Goal: Transaction & Acquisition: Purchase product/service

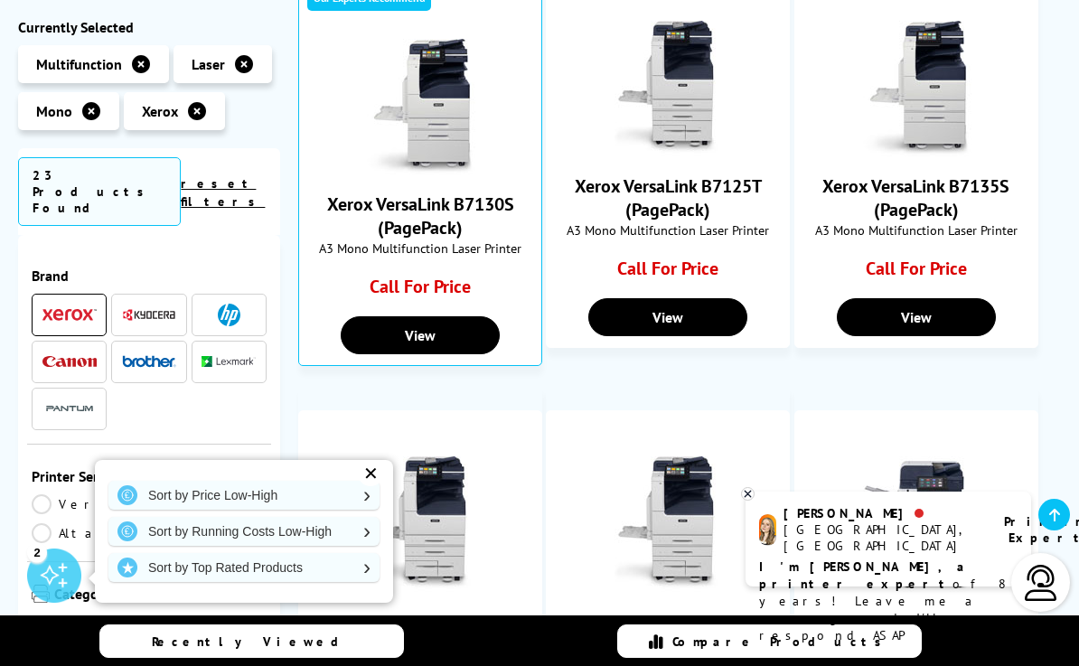
scroll to position [847, 0]
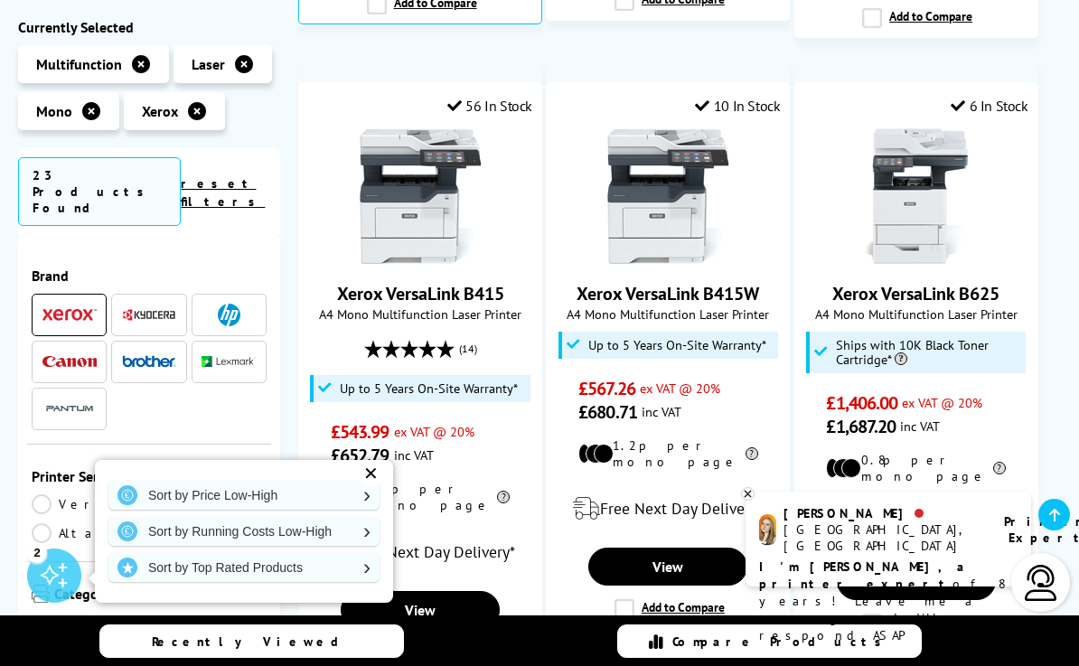
scroll to position [1639, 0]
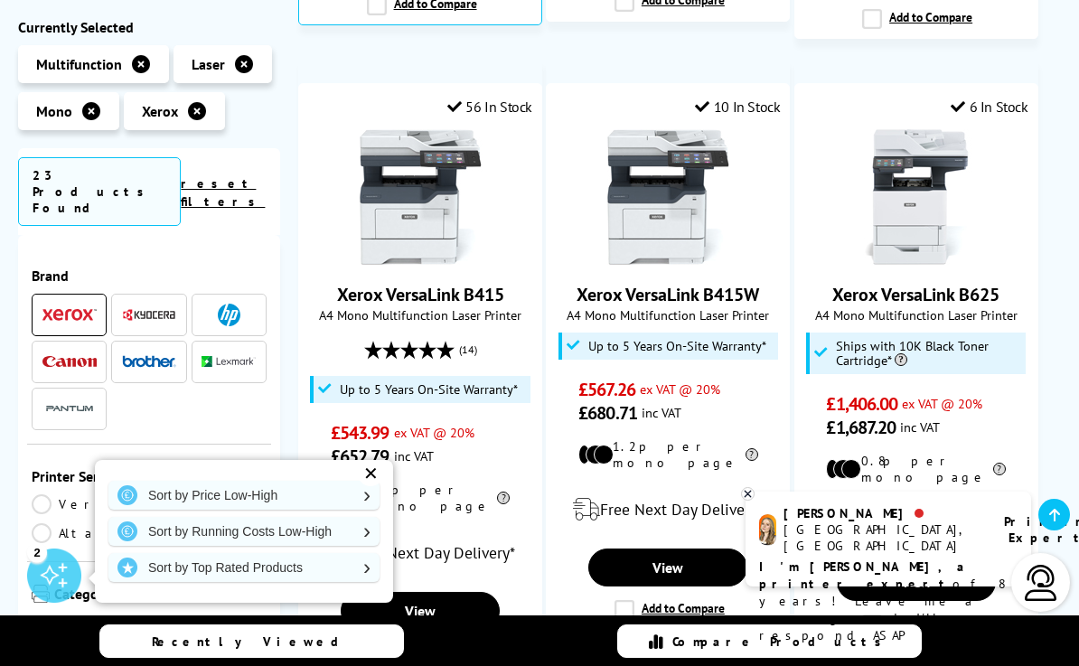
click at [494, 285] on link "Xerox VersaLink B415" at bounding box center [420, 294] width 167 height 23
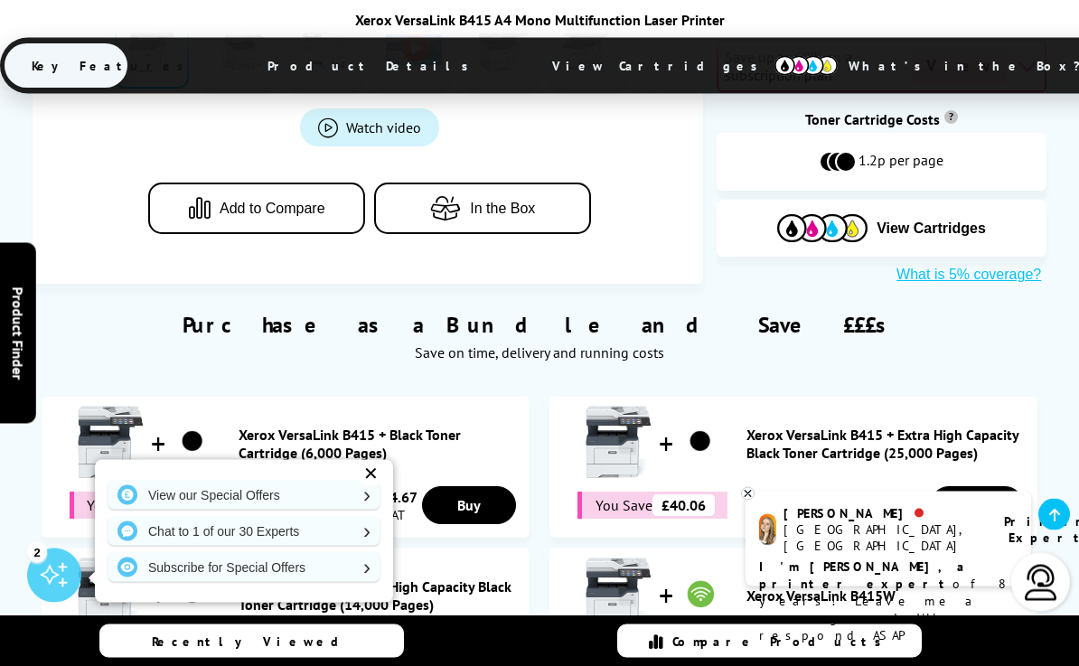
scroll to position [892, 0]
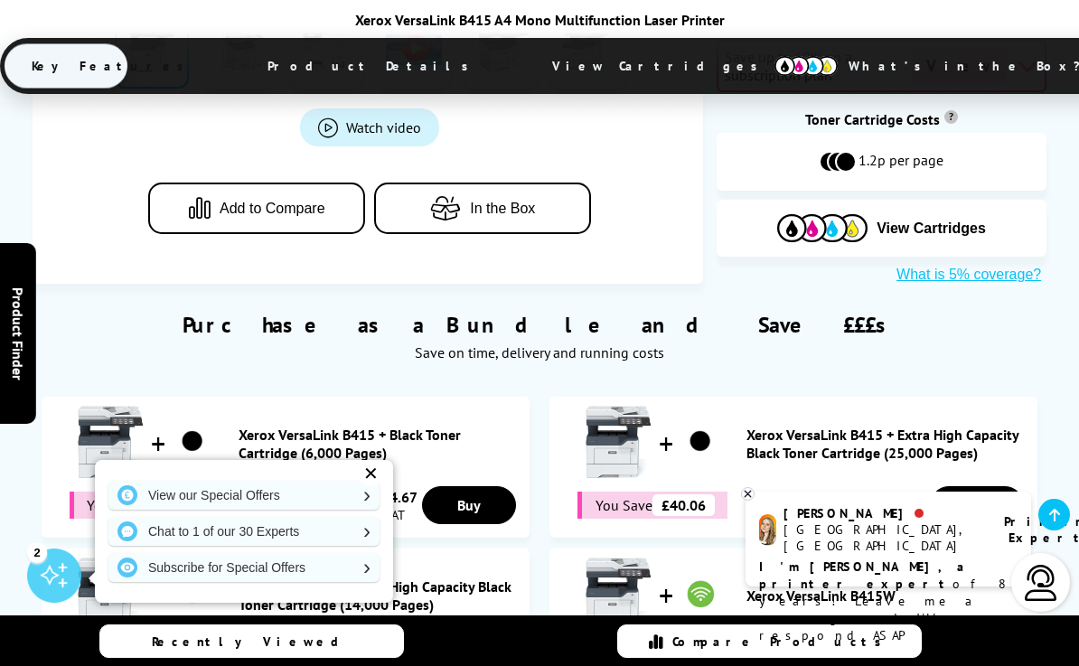
click at [368, 486] on div "✕" at bounding box center [370, 473] width 25 height 25
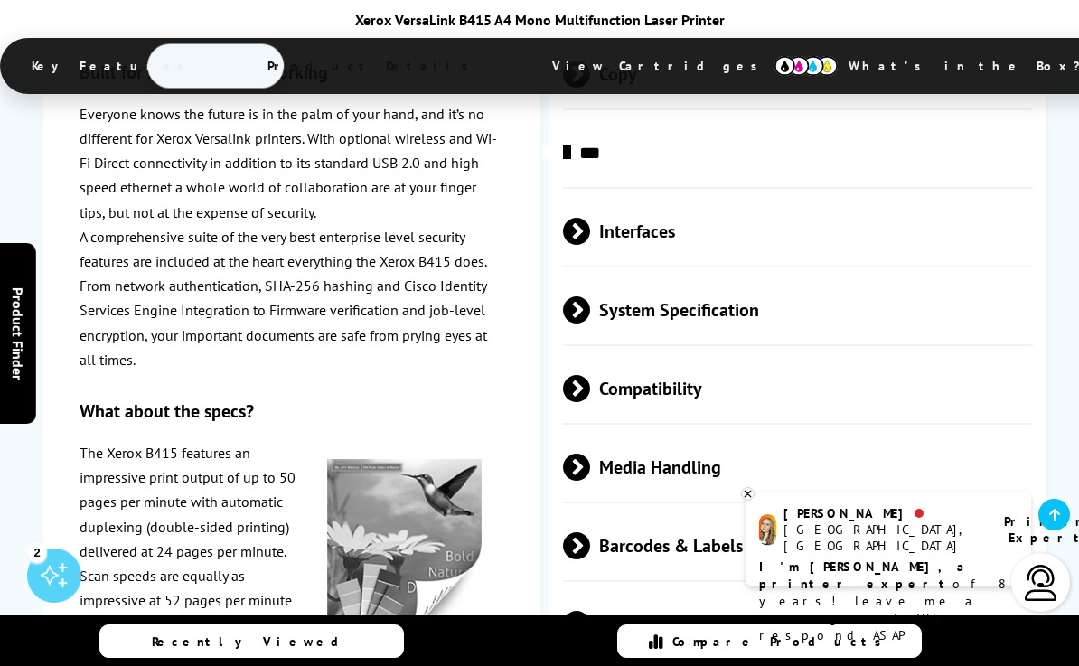
scroll to position [4949, 0]
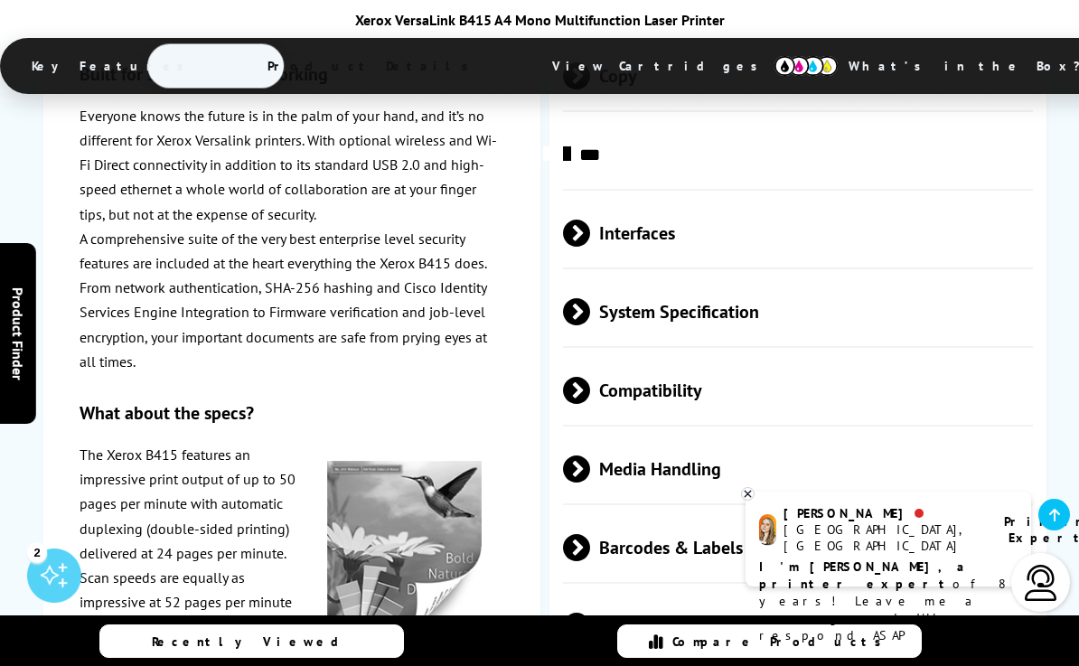
click at [774, 278] on span "System Specification" at bounding box center [798, 312] width 471 height 68
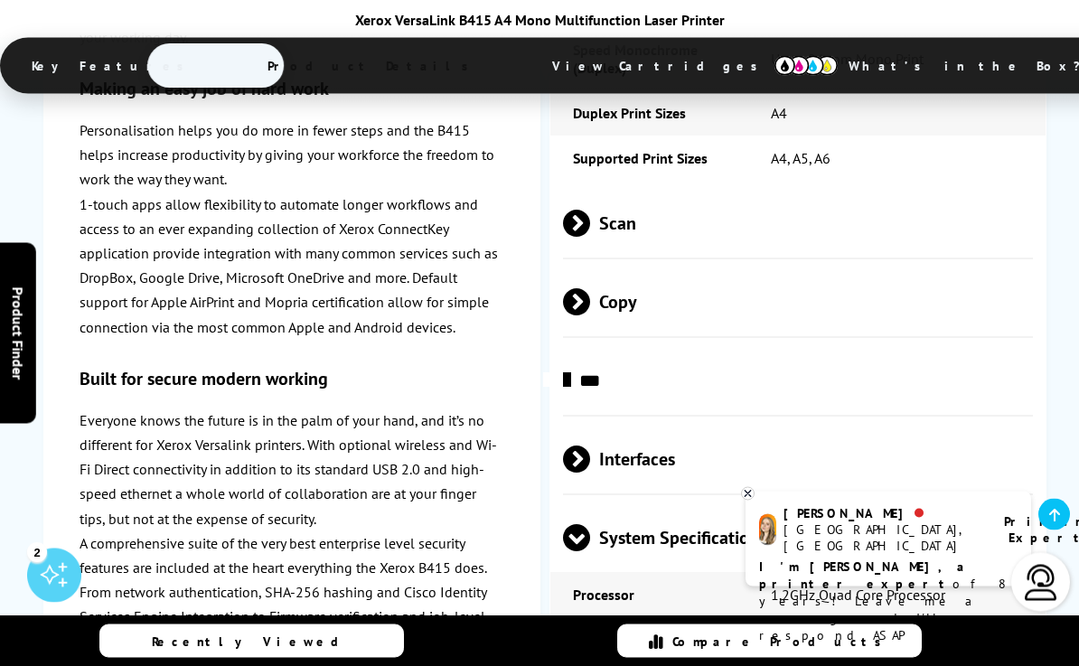
scroll to position [4723, 0]
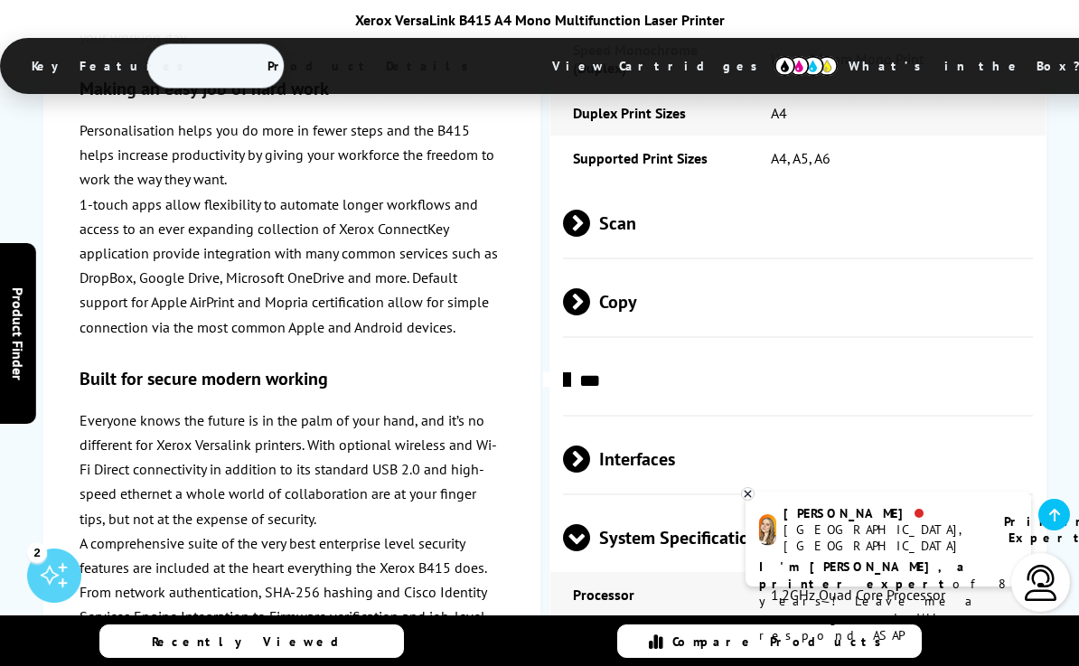
click at [841, 190] on span "Scan" at bounding box center [798, 224] width 471 height 68
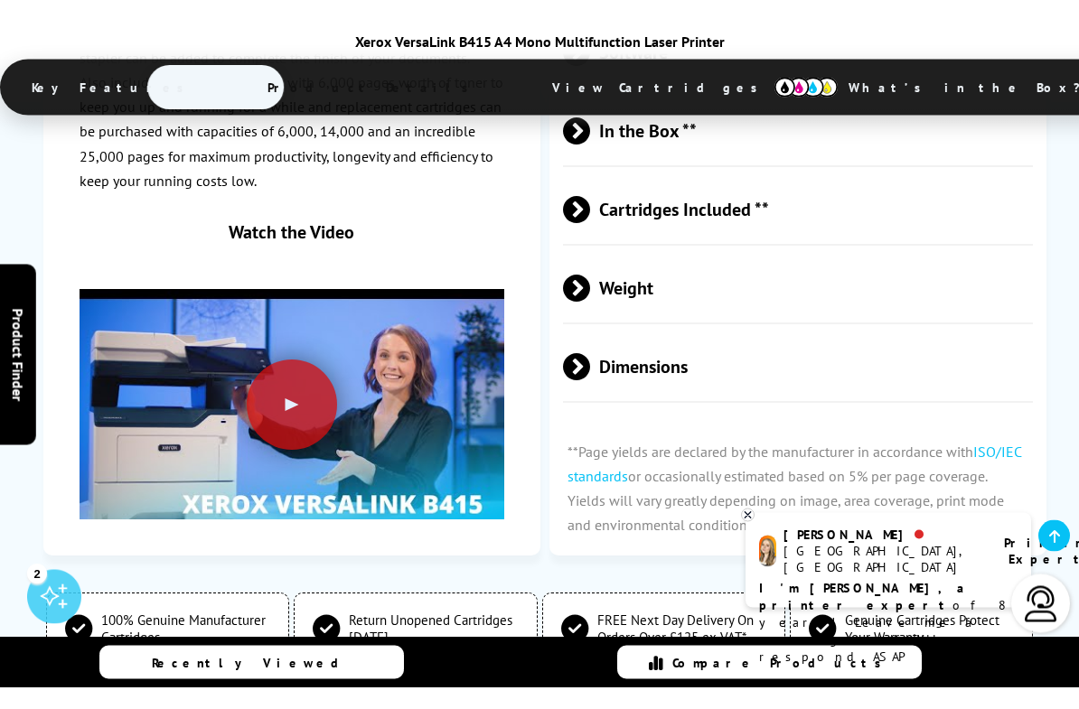
scroll to position [6475, 0]
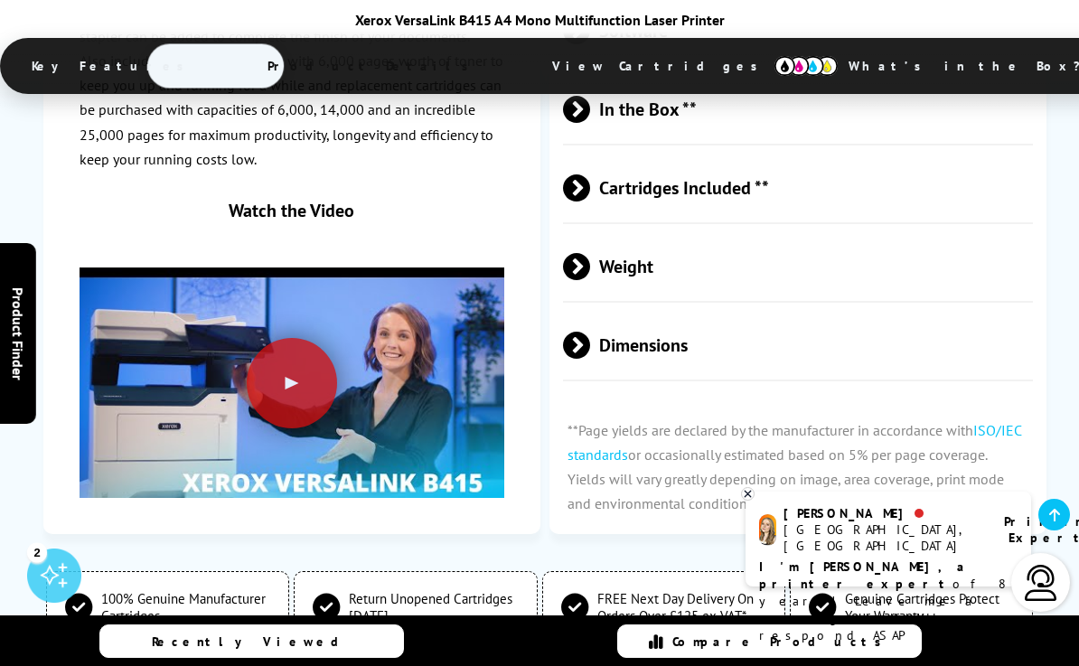
click at [264, 377] on div at bounding box center [292, 383] width 90 height 90
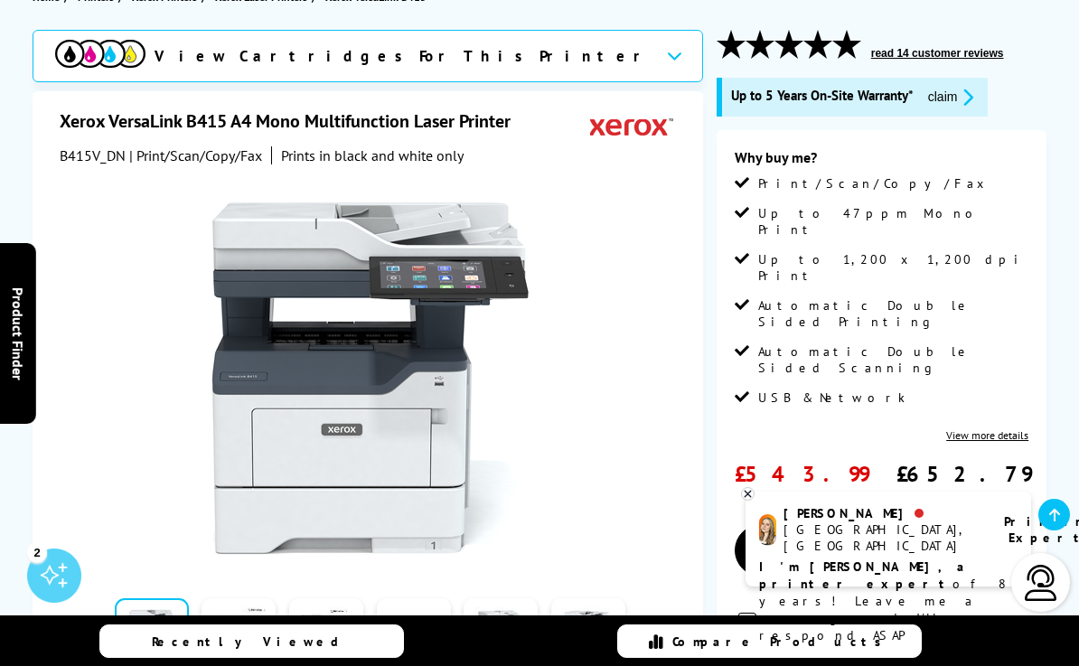
scroll to position [224, 0]
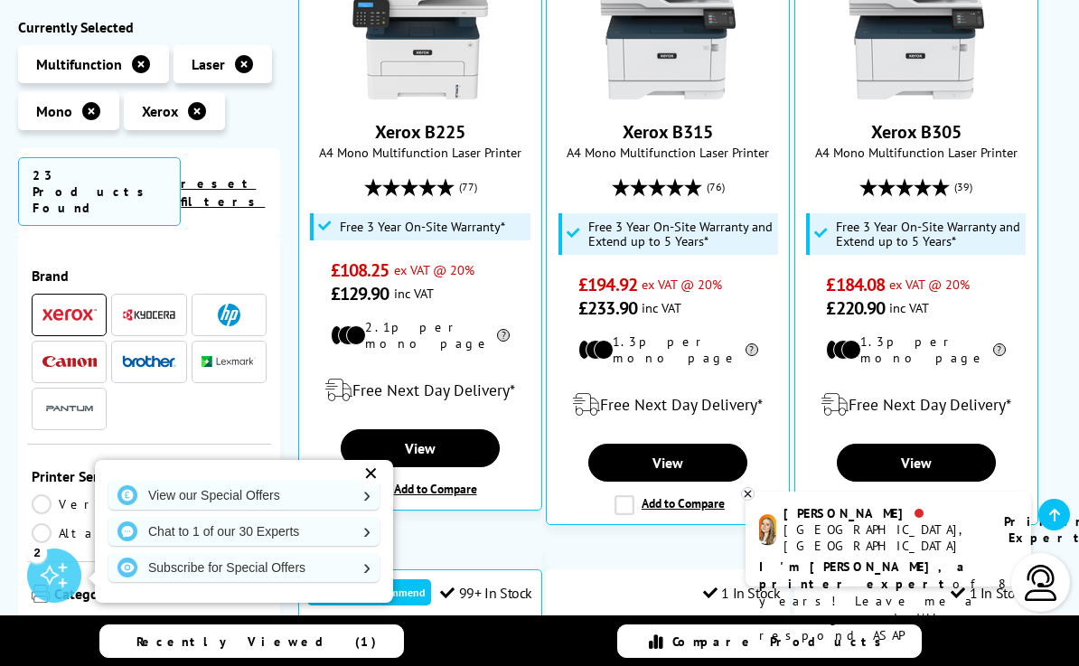
scroll to position [488, 0]
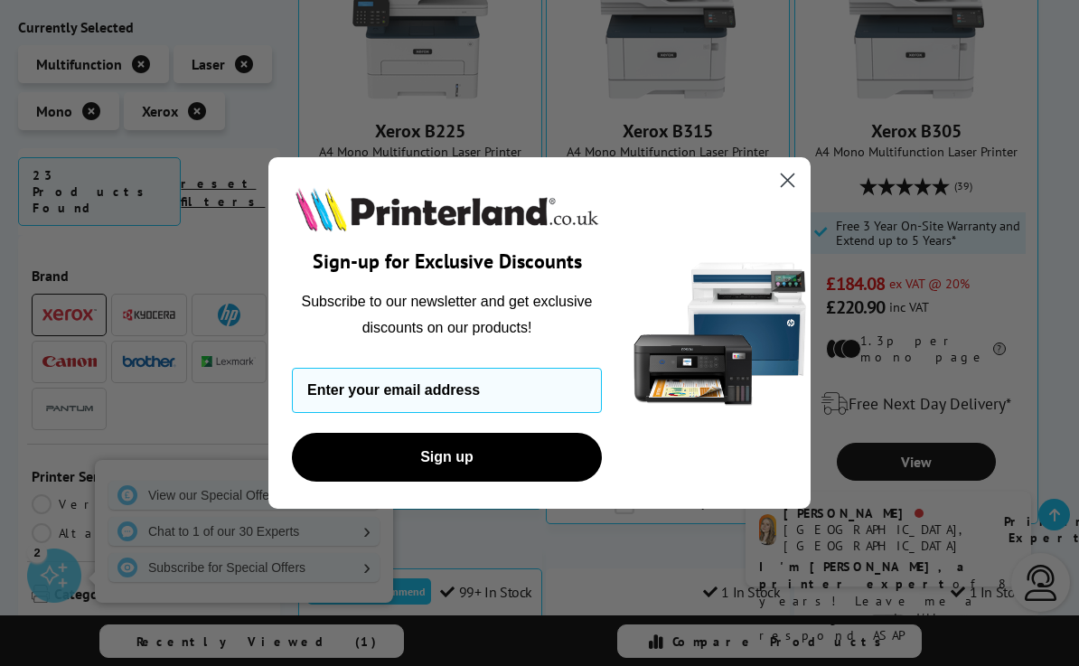
click at [802, 181] on circle "Close dialog" at bounding box center [787, 180] width 30 height 30
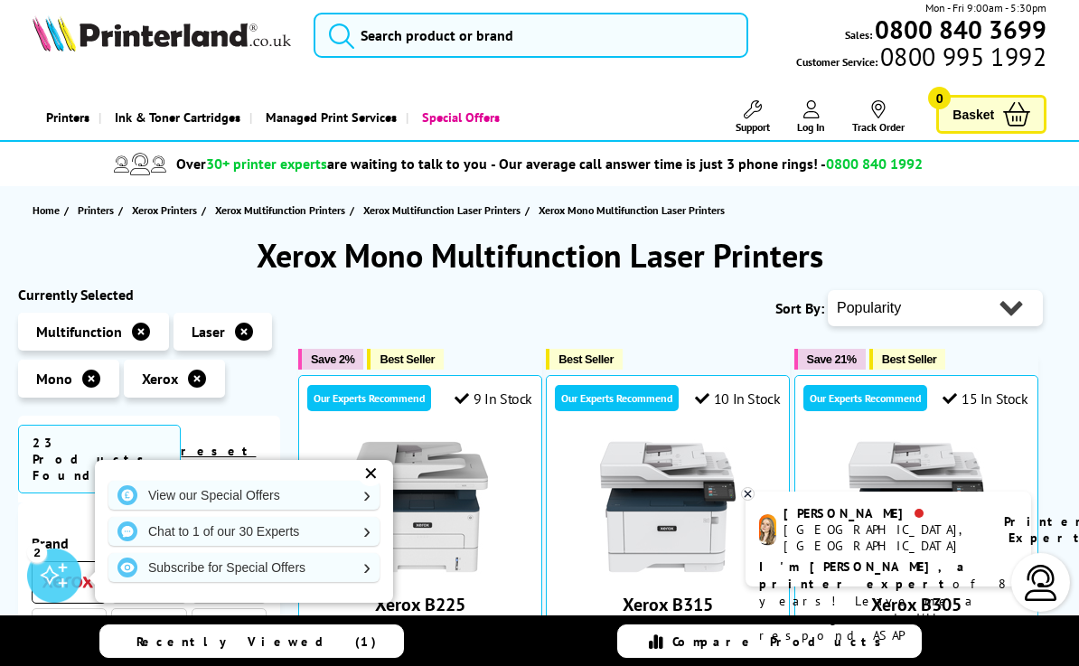
scroll to position [0, 0]
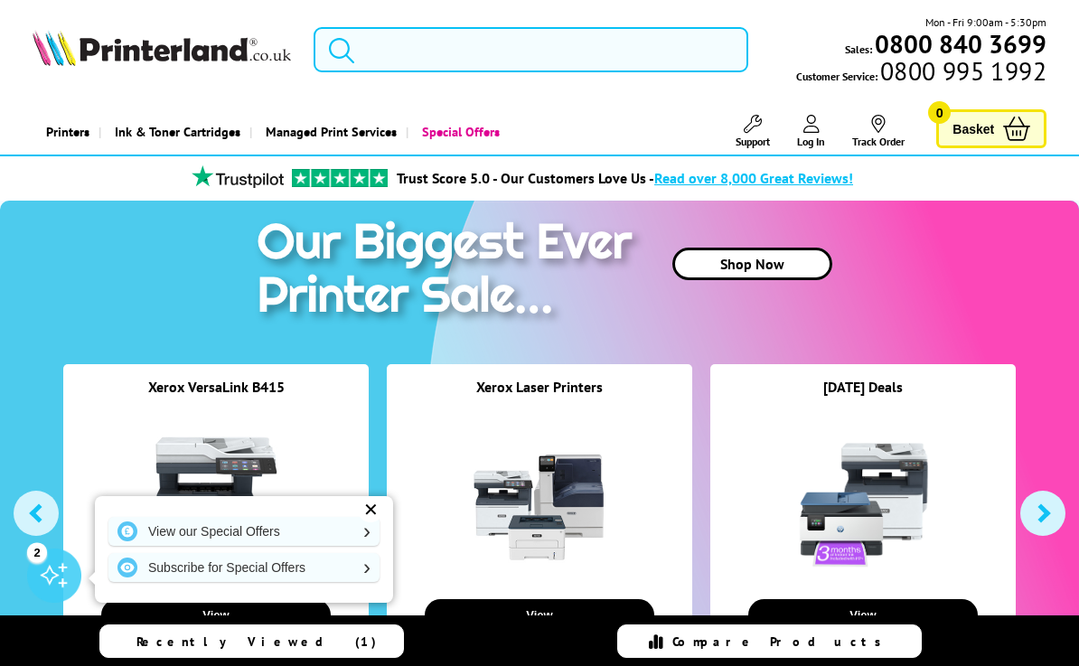
click at [682, 58] on input "search" at bounding box center [530, 49] width 435 height 45
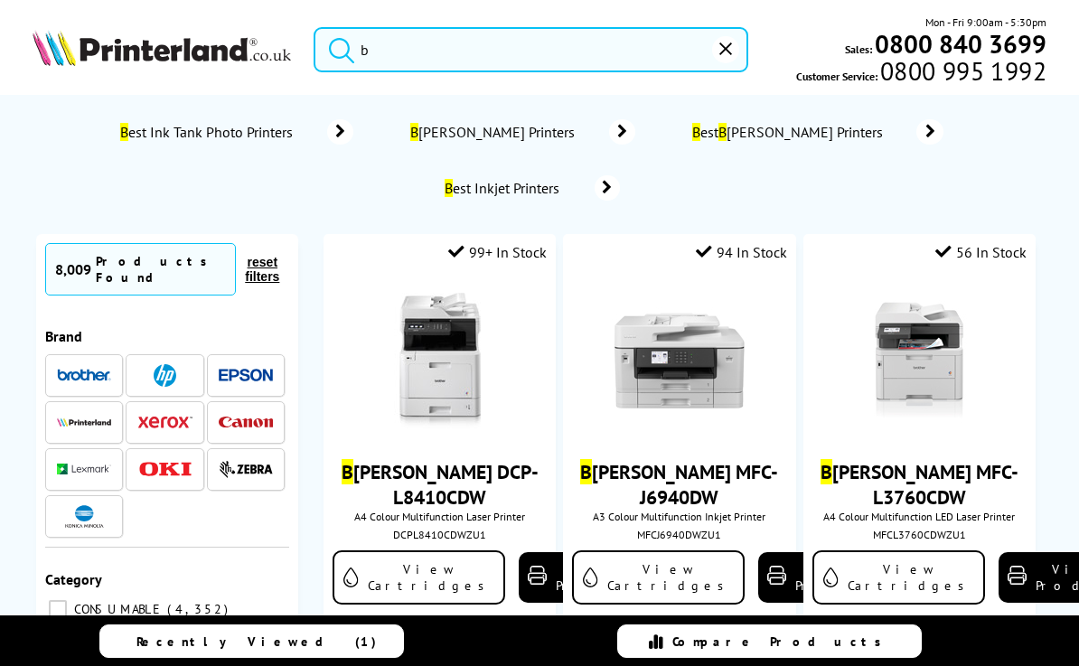
type input "b"
click at [78, 174] on ol "B est Ink Tank Photo Printers B rother Printers B est B rother Printers B est I…" at bounding box center [540, 160] width 980 height 112
click at [154, 416] on img at bounding box center [165, 422] width 54 height 13
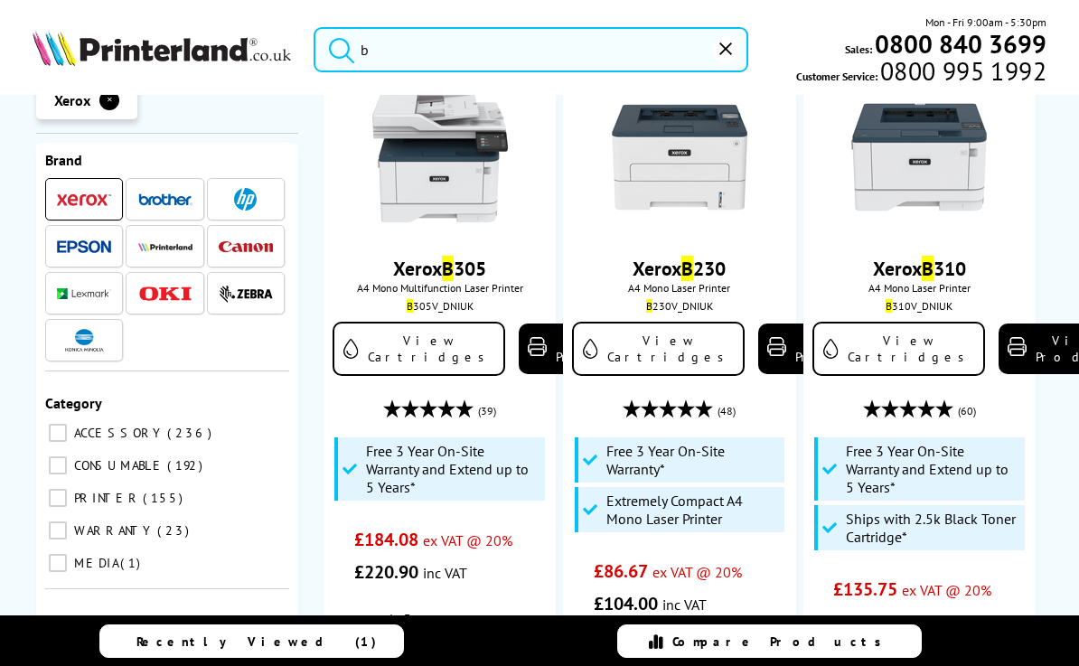
scroll to position [202, 0]
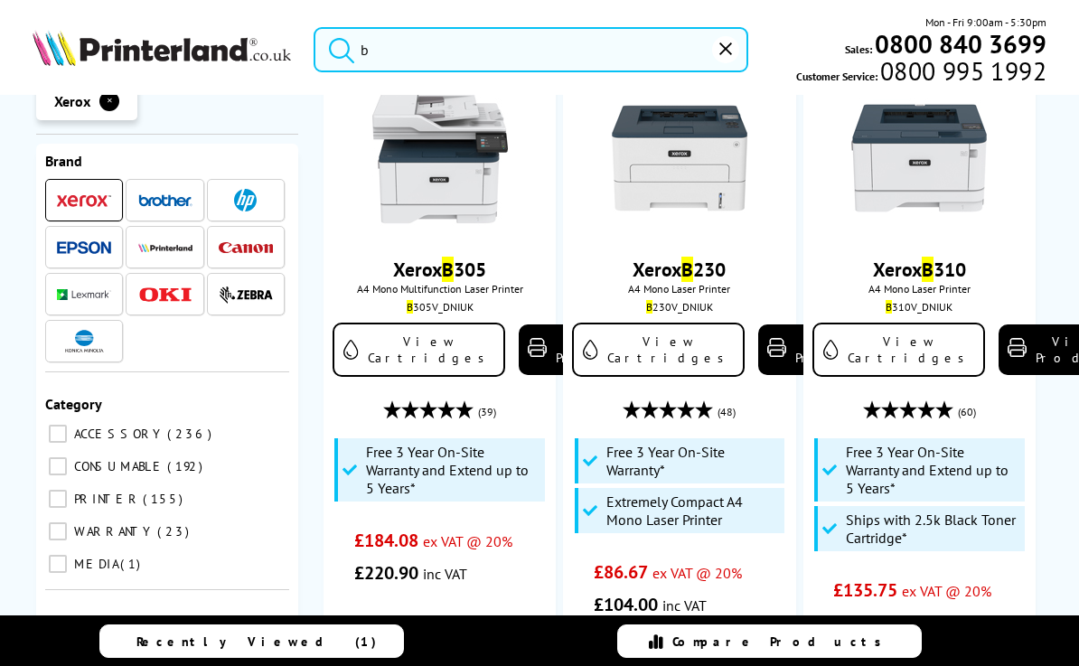
click at [912, 155] on img at bounding box center [919, 158] width 136 height 136
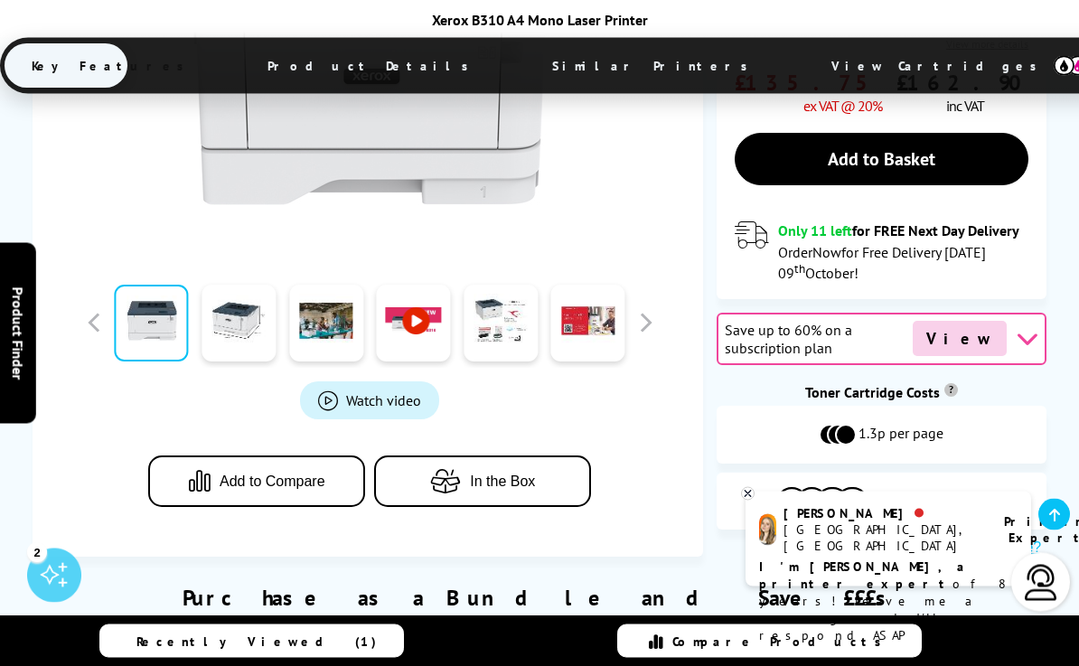
scroll to position [697, 0]
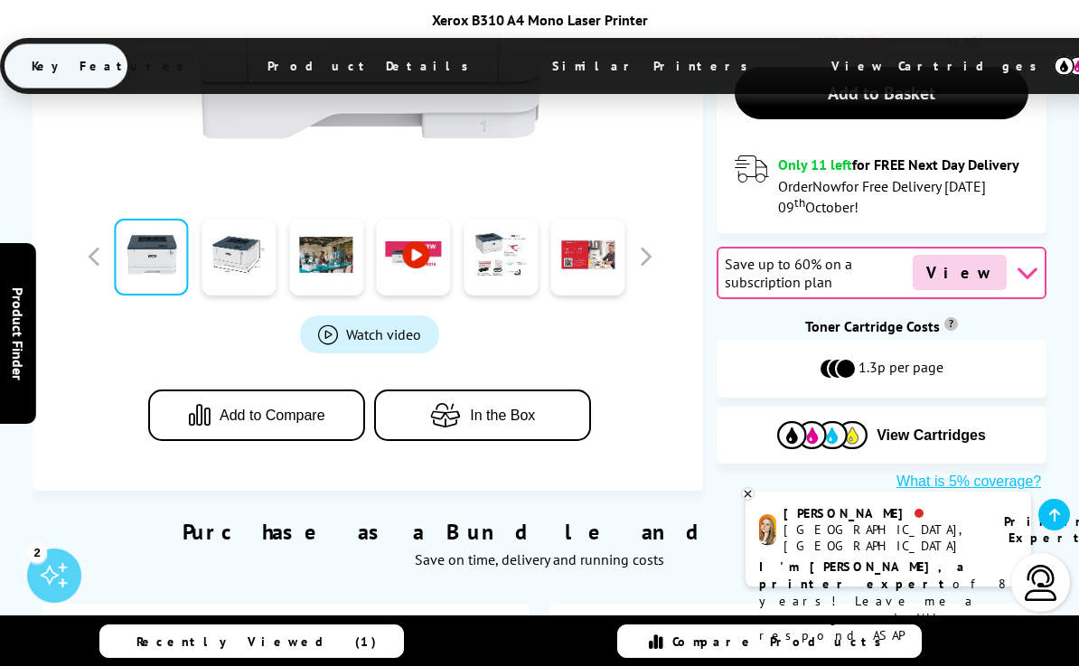
click at [942, 427] on span "View Cartridges" at bounding box center [930, 435] width 109 height 16
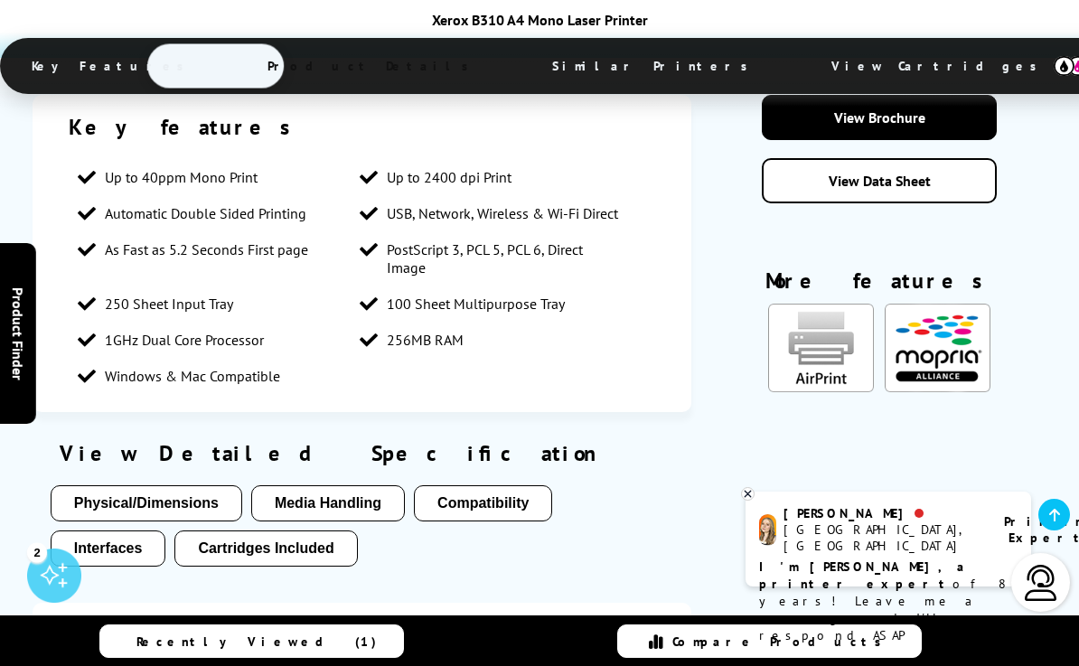
scroll to position [2765, 0]
